Goal: Task Accomplishment & Management: Manage account settings

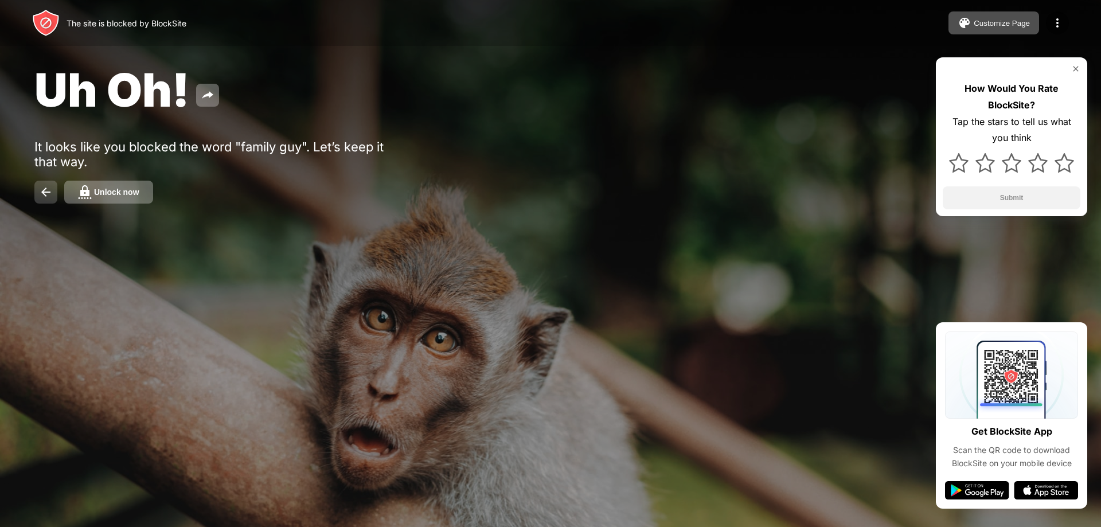
click at [36, 190] on button at bounding box center [45, 192] width 23 height 23
click at [45, 183] on button at bounding box center [45, 192] width 23 height 23
click at [37, 191] on button at bounding box center [45, 192] width 23 height 23
click at [53, 191] on button at bounding box center [45, 192] width 23 height 23
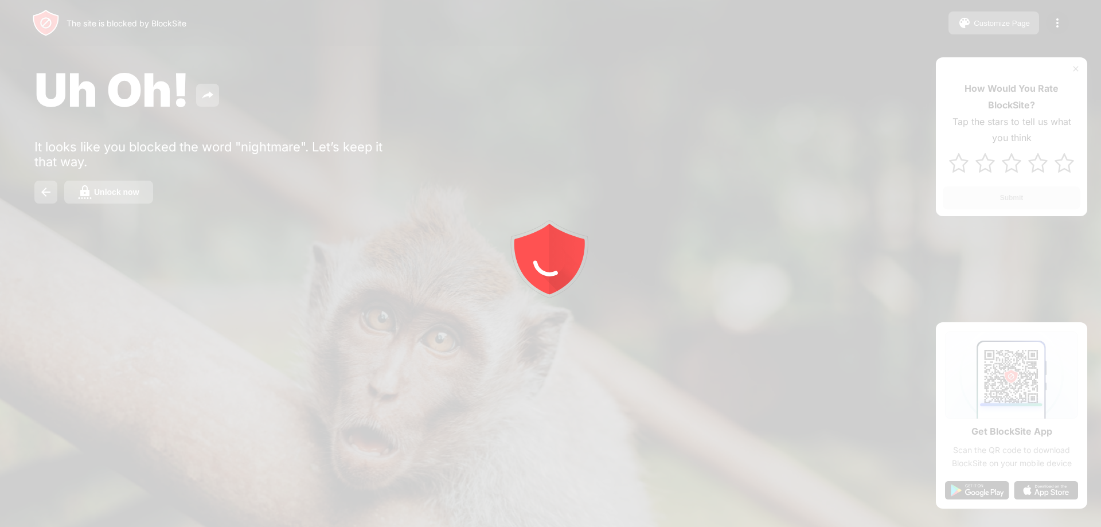
click at [60, 196] on div at bounding box center [550, 263] width 1101 height 527
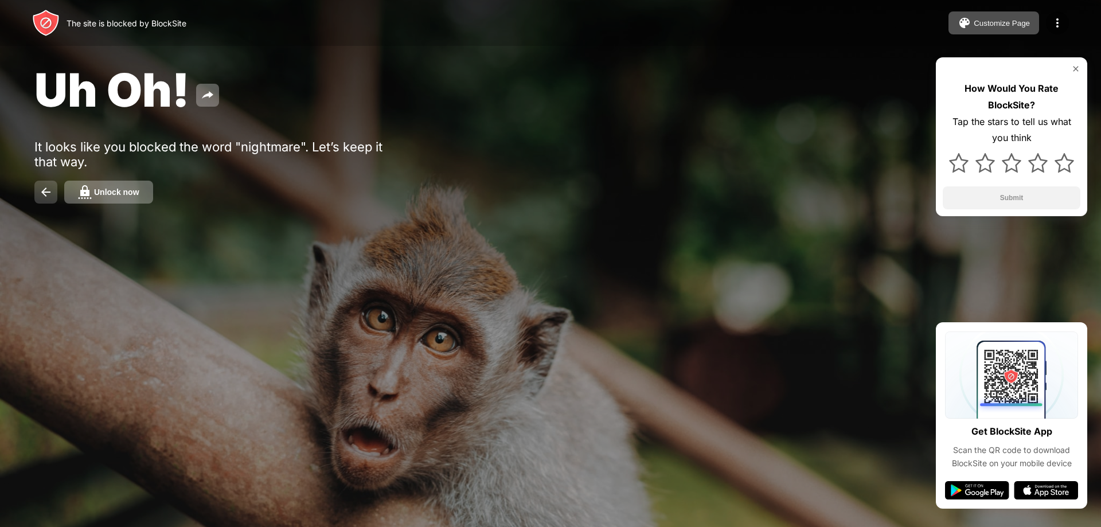
click at [41, 193] on img at bounding box center [46, 192] width 14 height 14
click at [40, 197] on img at bounding box center [46, 192] width 14 height 14
click at [129, 193] on div "Unlock now" at bounding box center [116, 192] width 45 height 9
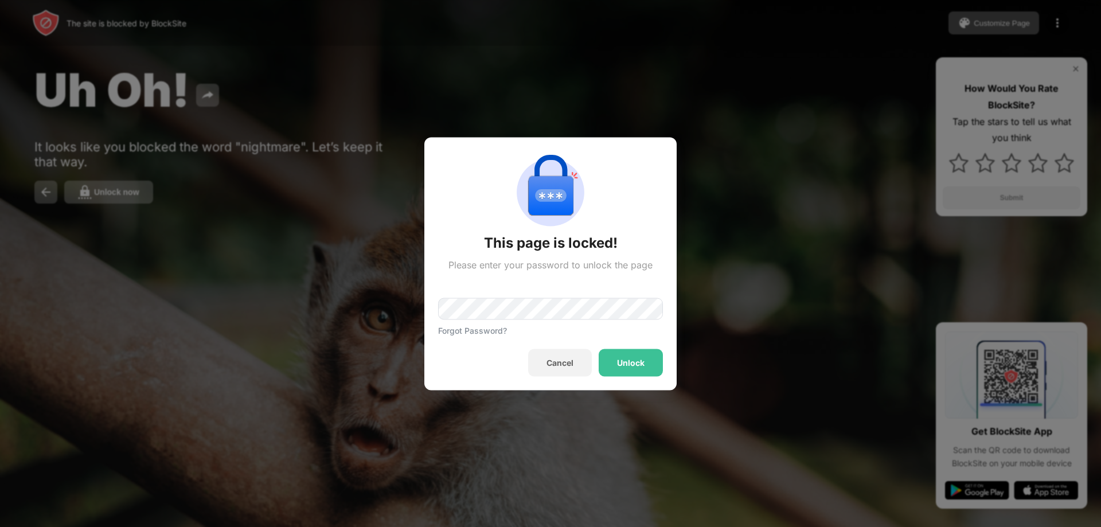
click at [633, 361] on div "Unlock" at bounding box center [631, 362] width 28 height 9
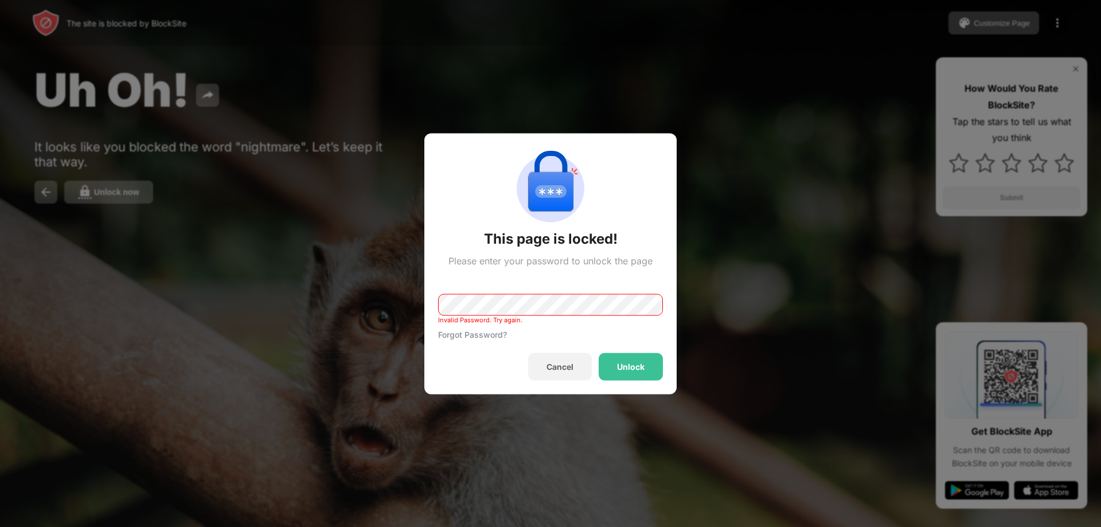
click at [173, 252] on div at bounding box center [550, 263] width 1101 height 527
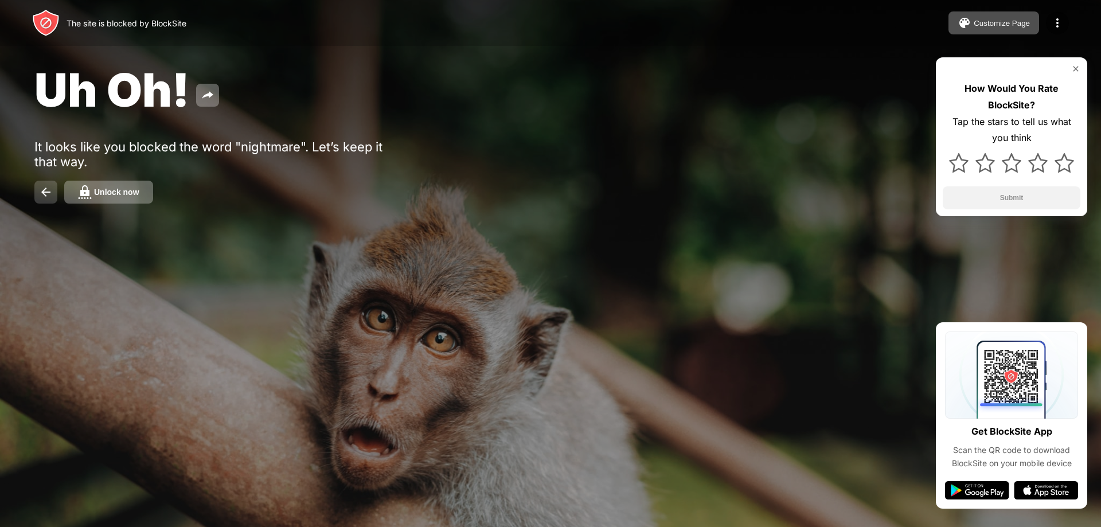
click at [50, 195] on img at bounding box center [46, 192] width 14 height 14
click at [104, 188] on div "Unlock now" at bounding box center [116, 192] width 45 height 9
click at [128, 188] on div "Unlock now" at bounding box center [116, 192] width 45 height 9
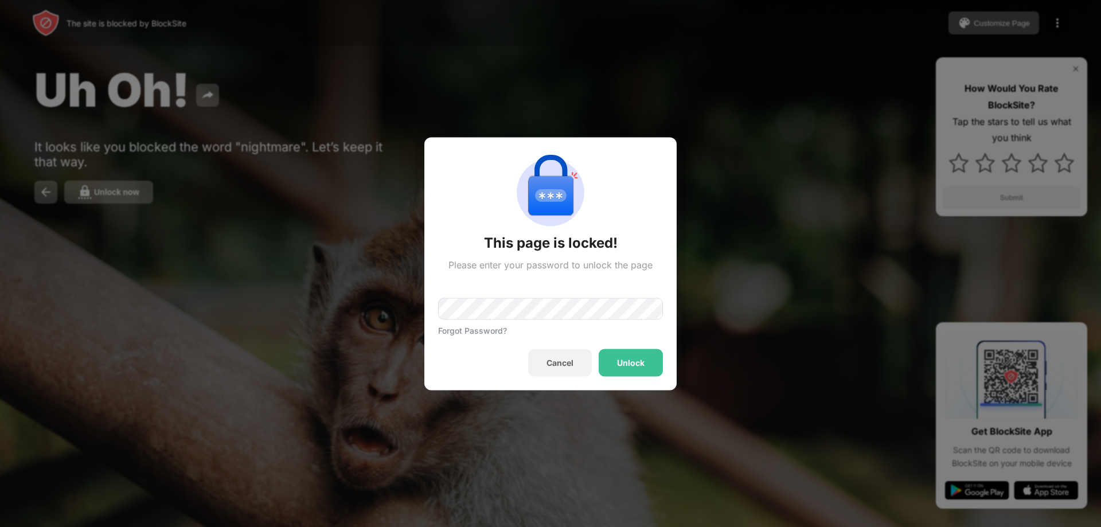
click at [562, 364] on div "Cancel" at bounding box center [560, 362] width 27 height 9
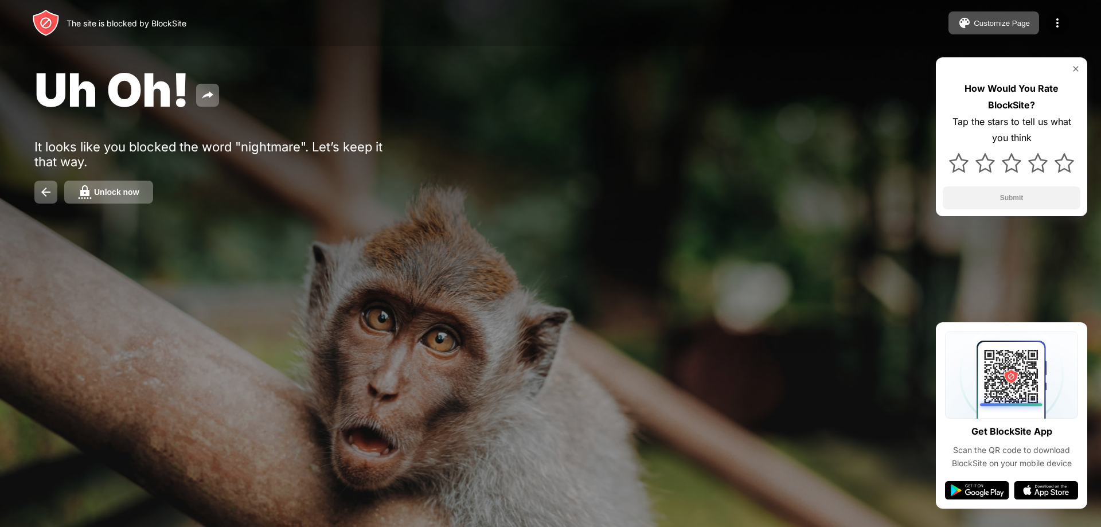
click at [101, 222] on div "Uh Oh! It looks like you blocked the word "nightmare". Let’s keep it that way. …" at bounding box center [550, 133] width 1101 height 266
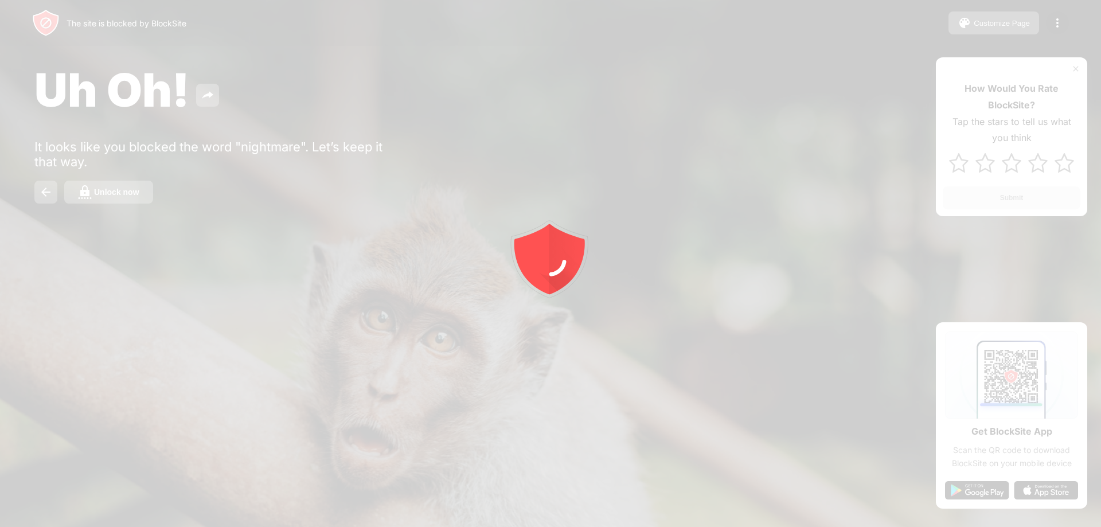
click at [43, 192] on div at bounding box center [550, 263] width 1101 height 527
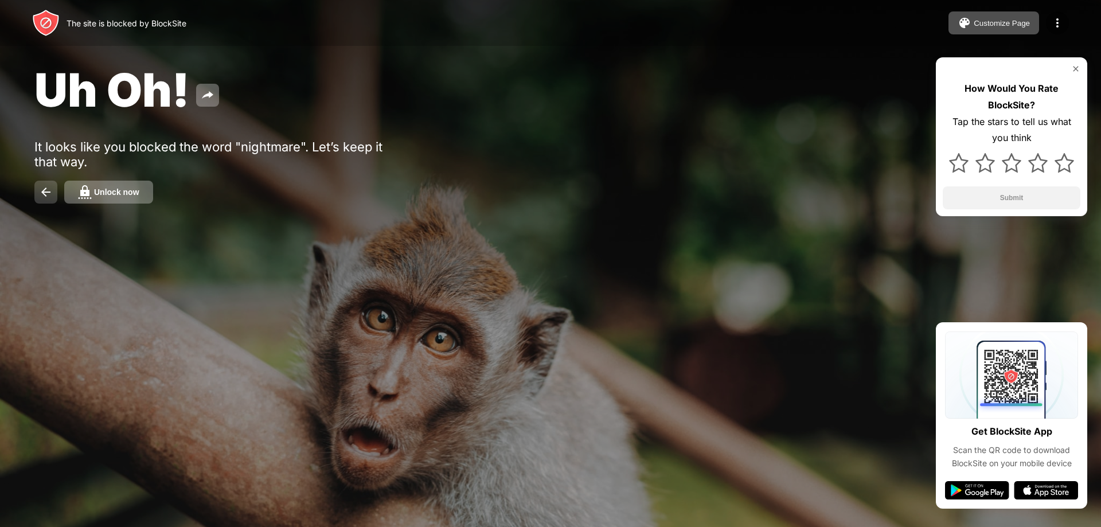
click at [51, 184] on button at bounding box center [45, 192] width 23 height 23
